Goal: Entertainment & Leisure: Browse casually

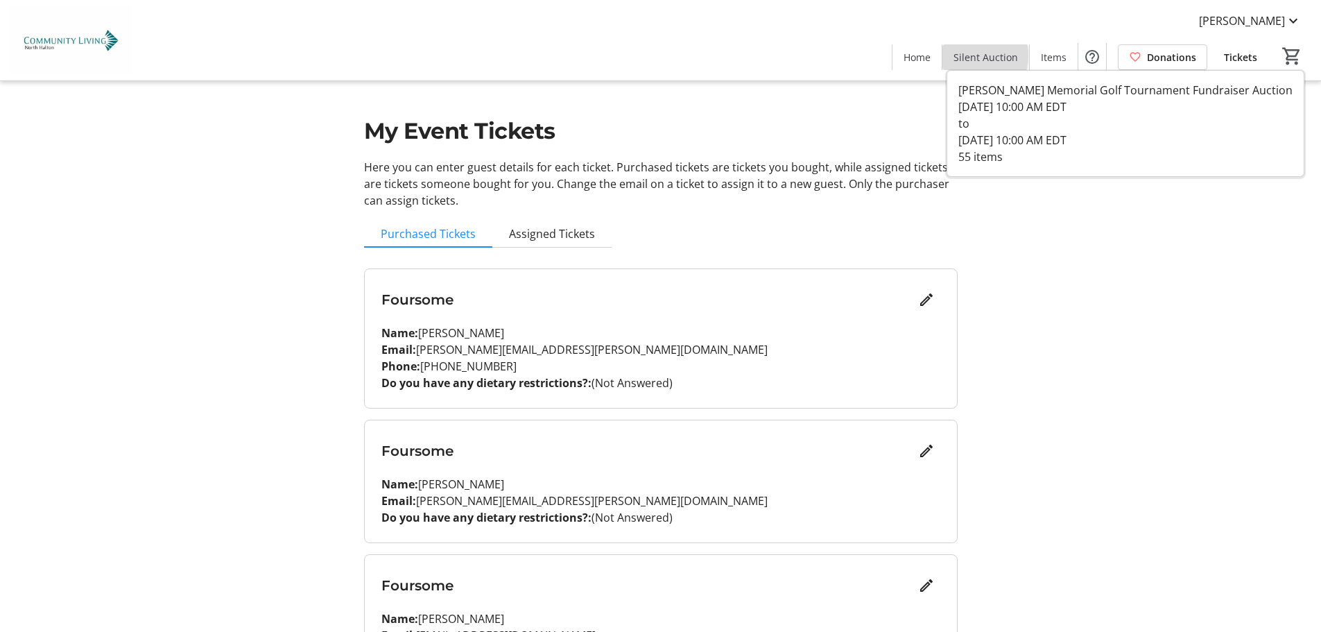
click at [968, 55] on span "Silent Auction" at bounding box center [985, 57] width 64 height 15
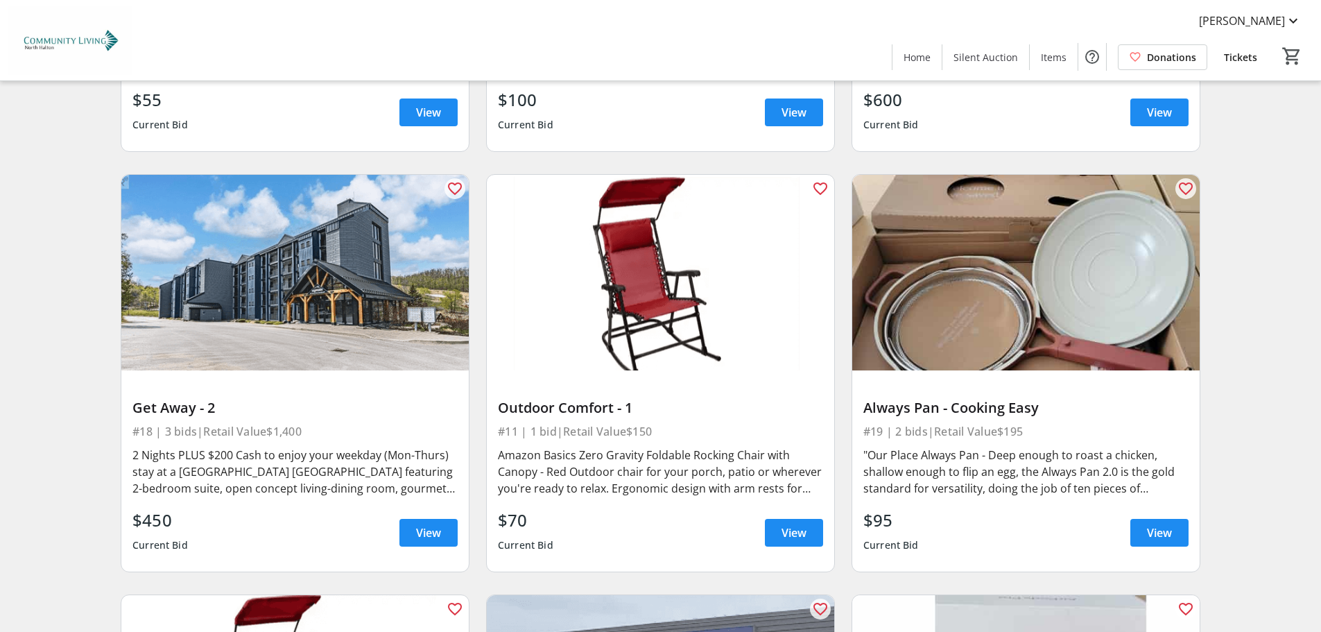
scroll to position [2618, 0]
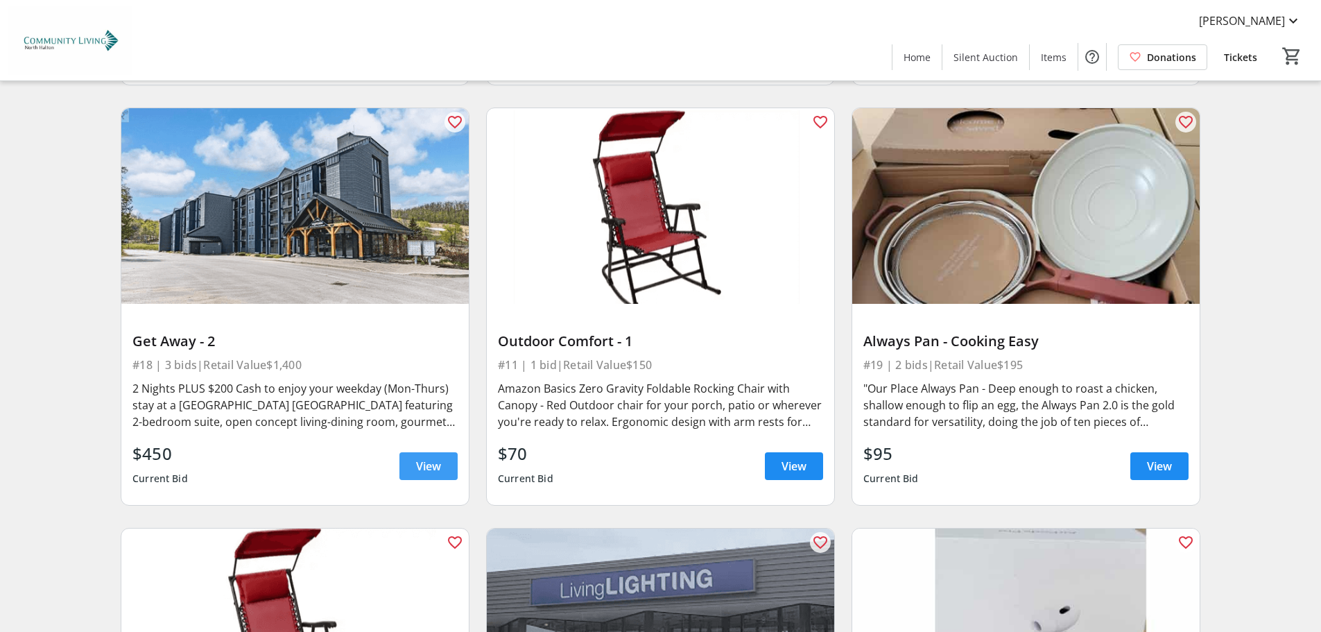
click at [427, 459] on span "View" at bounding box center [428, 466] width 25 height 17
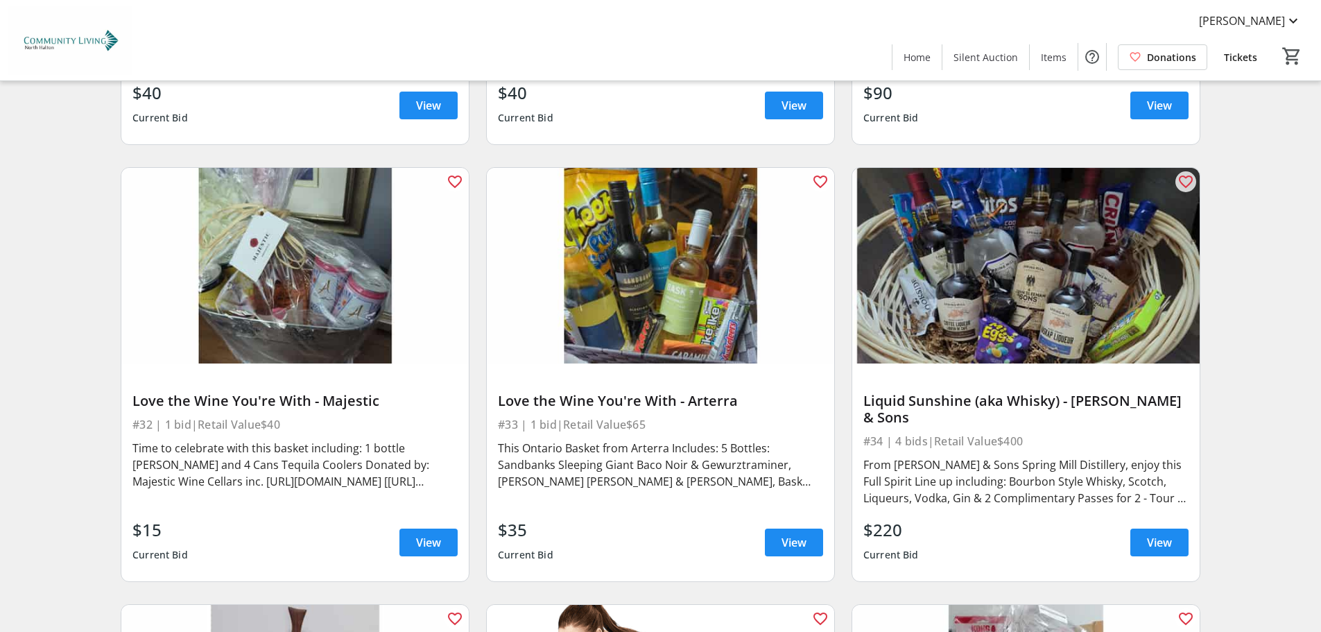
scroll to position [5114, 0]
click at [431, 533] on span "View" at bounding box center [428, 541] width 25 height 17
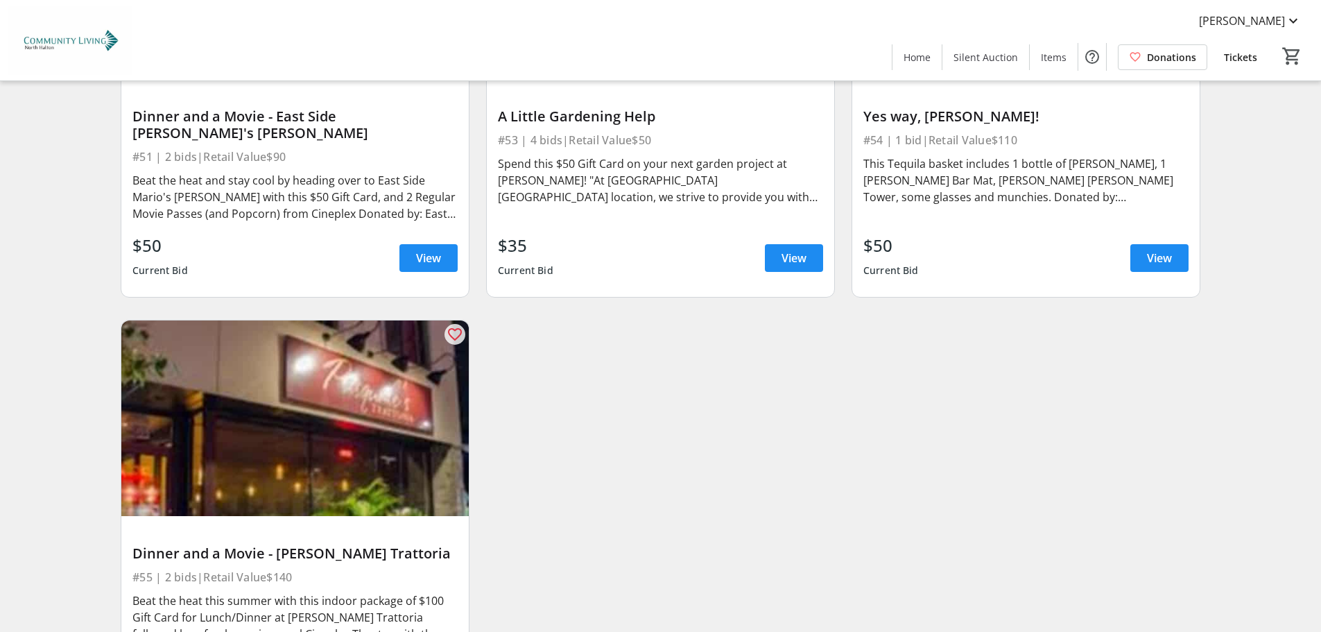
scroll to position [7577, 0]
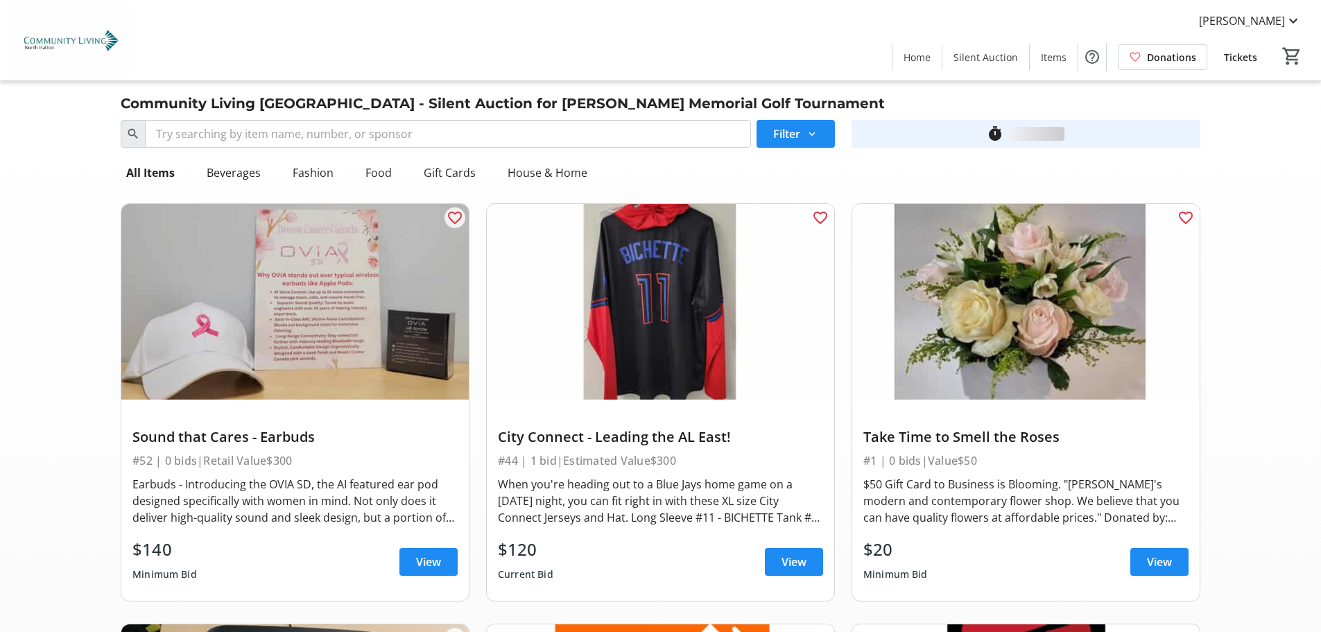
scroll to position [7577, 0]
